Goal: Register for event/course

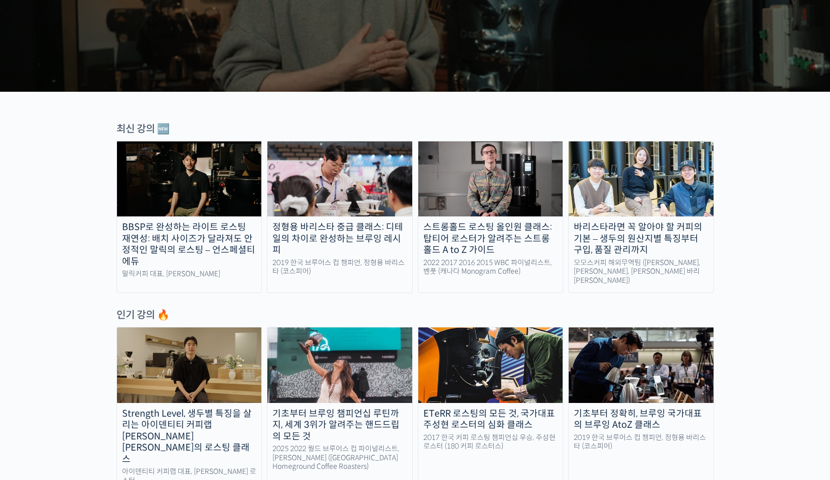
scroll to position [247, 0]
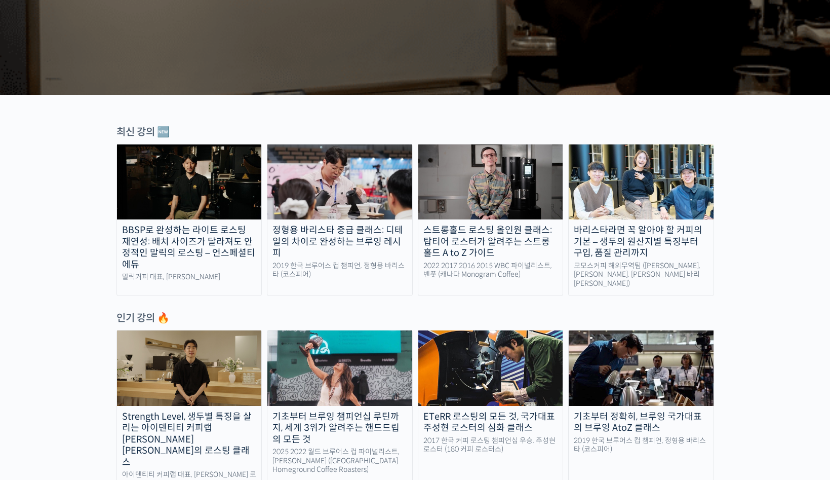
scroll to position [311, 0]
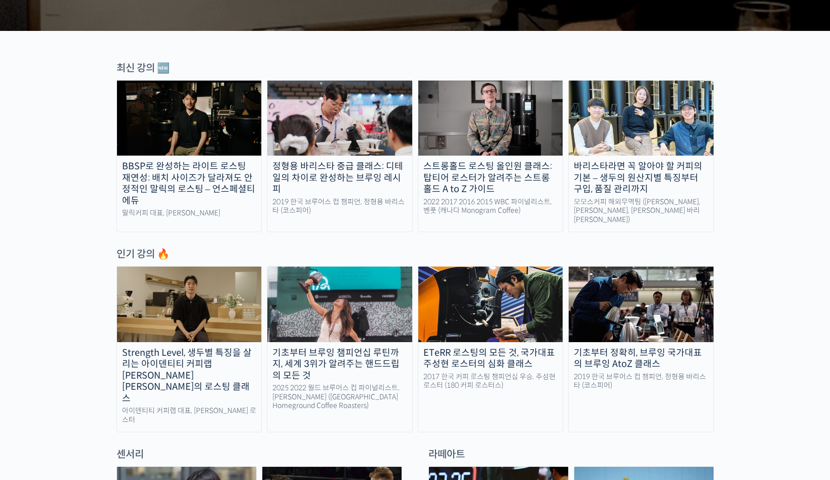
click at [675, 145] on img at bounding box center [641, 118] width 145 height 75
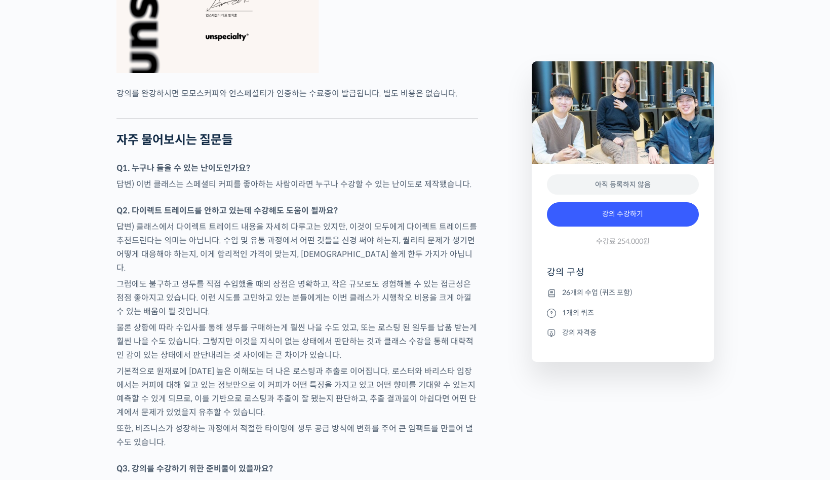
scroll to position [4139, 0]
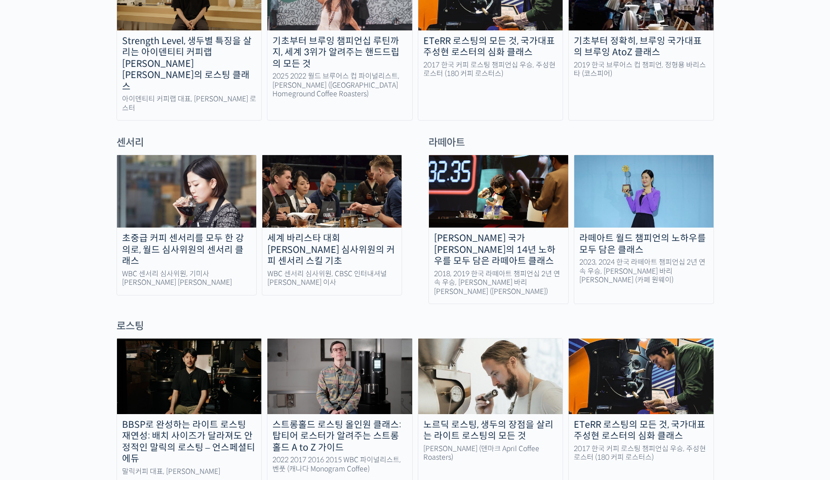
scroll to position [667, 0]
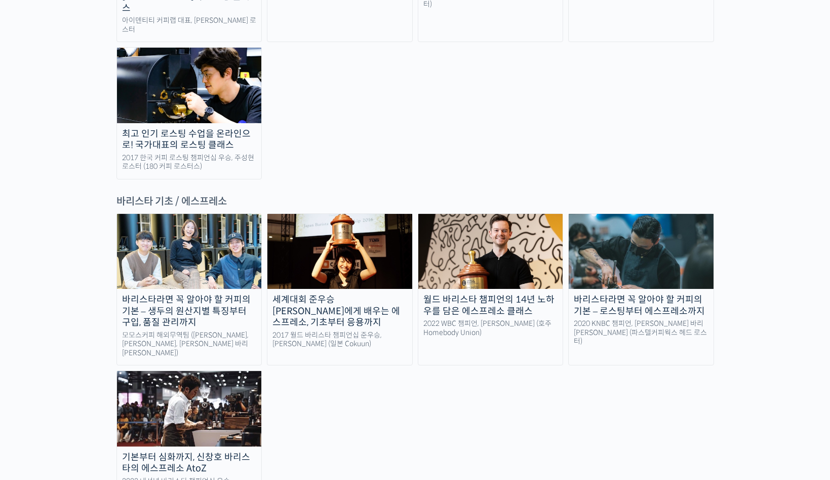
scroll to position [1478, 0]
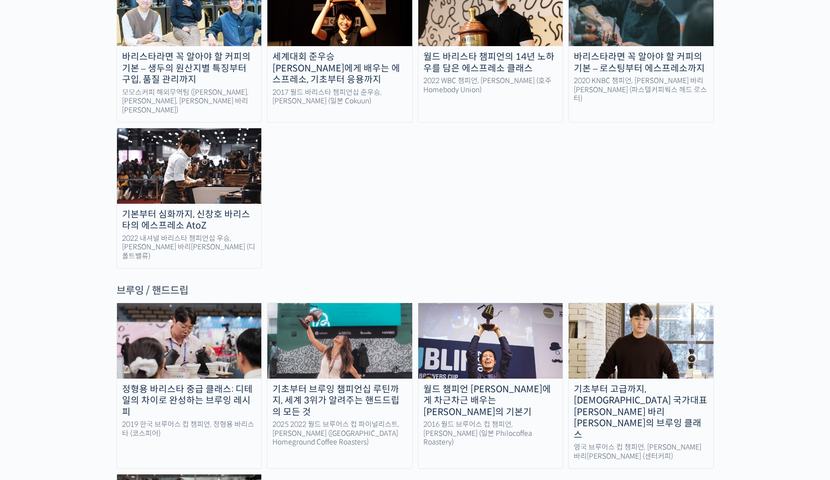
drag, startPoint x: 746, startPoint y: 248, endPoint x: 259, endPoint y: 6, distance: 543.6
click at [0, 0] on div "랜딩 페이지 [PERSON_NAME]을 다하는 당신을 위해, 최고와 함께 만든 커피 클래스 시간과 장소에 구애받지 않고, 검증된 커리큘럼으로 …" at bounding box center [415, 442] width 830 height 3762
